Goal: Transaction & Acquisition: Purchase product/service

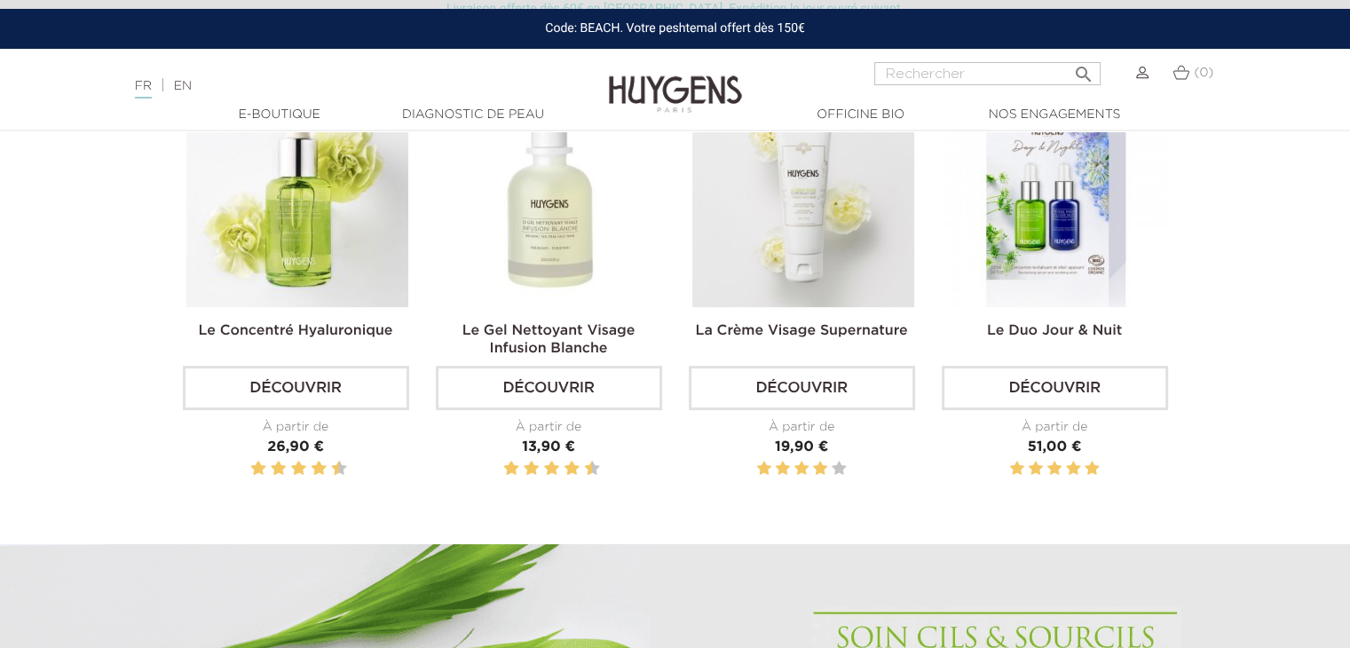
scroll to position [621, 0]
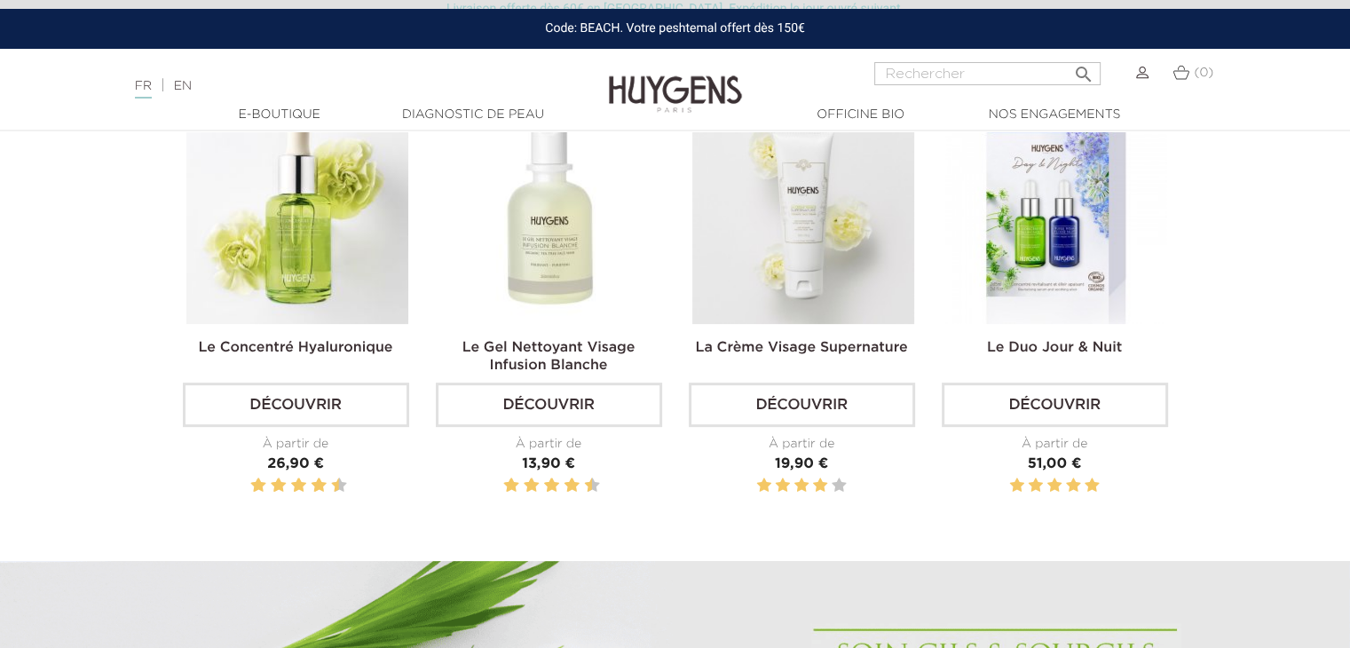
click at [308, 256] on img at bounding box center [297, 213] width 222 height 222
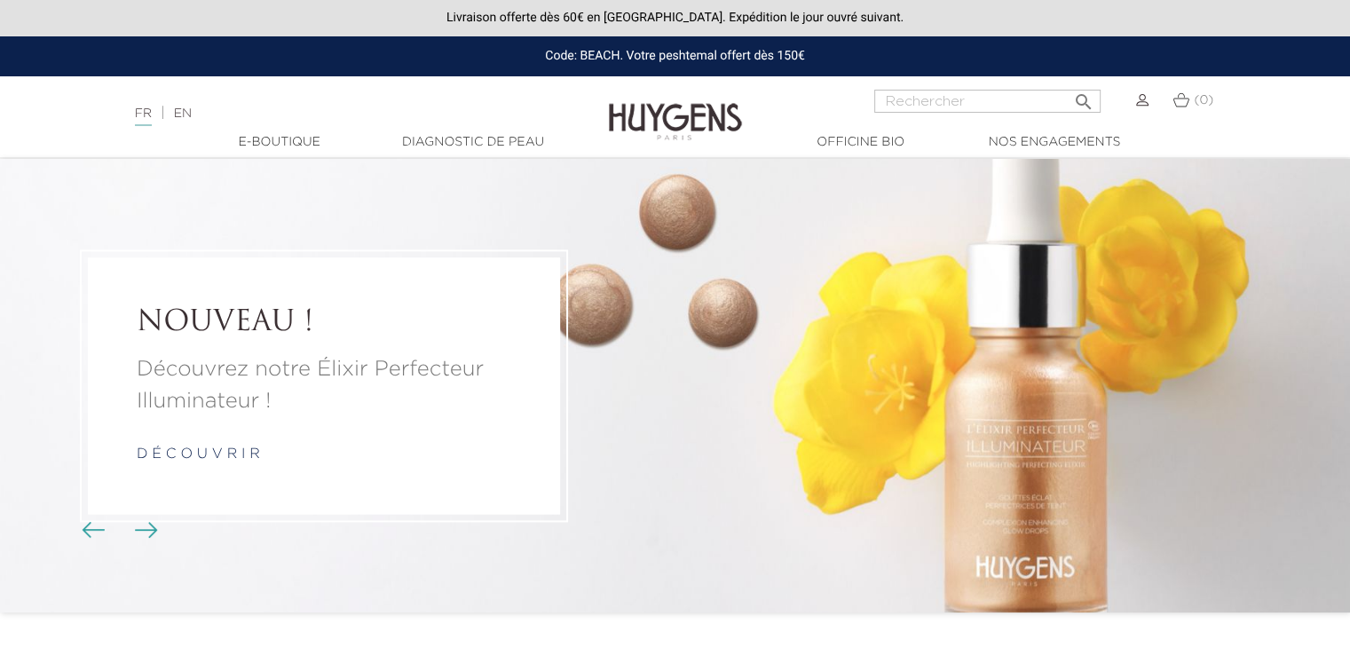
scroll to position [621, 0]
